Goal: Navigation & Orientation: Find specific page/section

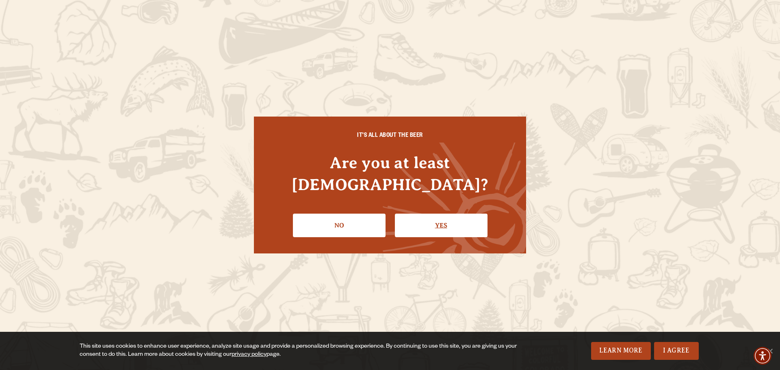
click at [436, 218] on link "Yes" at bounding box center [441, 226] width 93 height 24
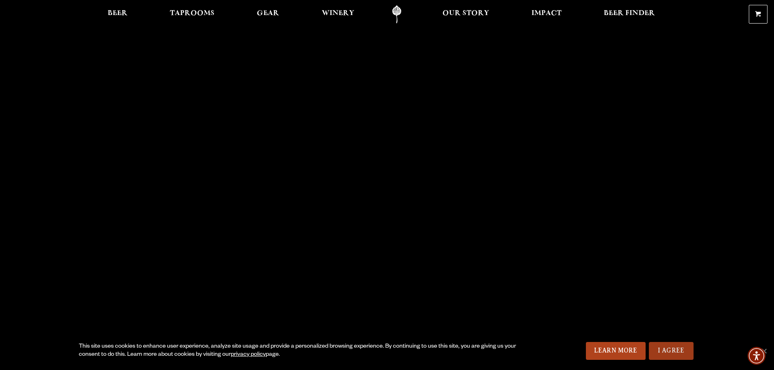
click at [670, 352] on link "I Agree" at bounding box center [671, 351] width 45 height 18
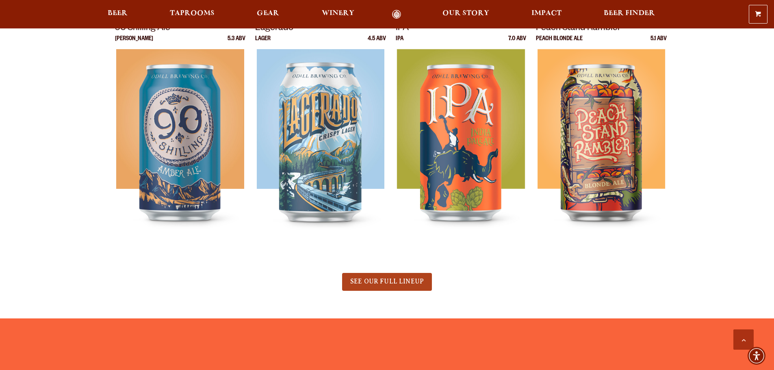
scroll to position [488, 0]
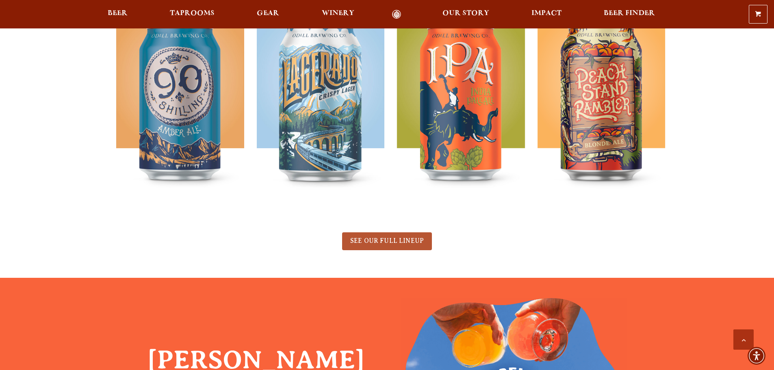
click at [402, 239] on span "SEE OUR FULL LINEUP" at bounding box center [387, 240] width 74 height 7
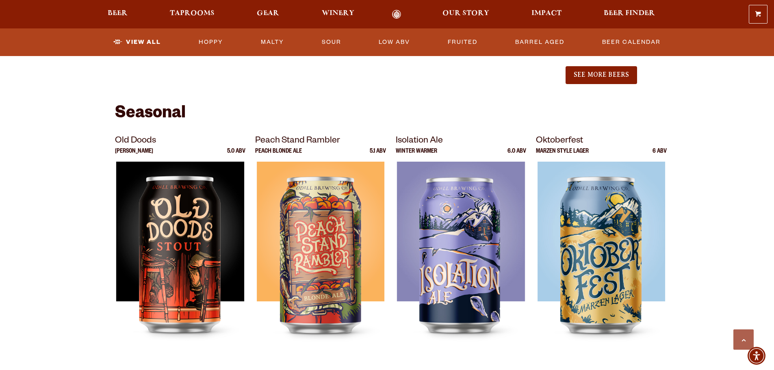
scroll to position [1057, 0]
